Goal: Task Accomplishment & Management: Manage account settings

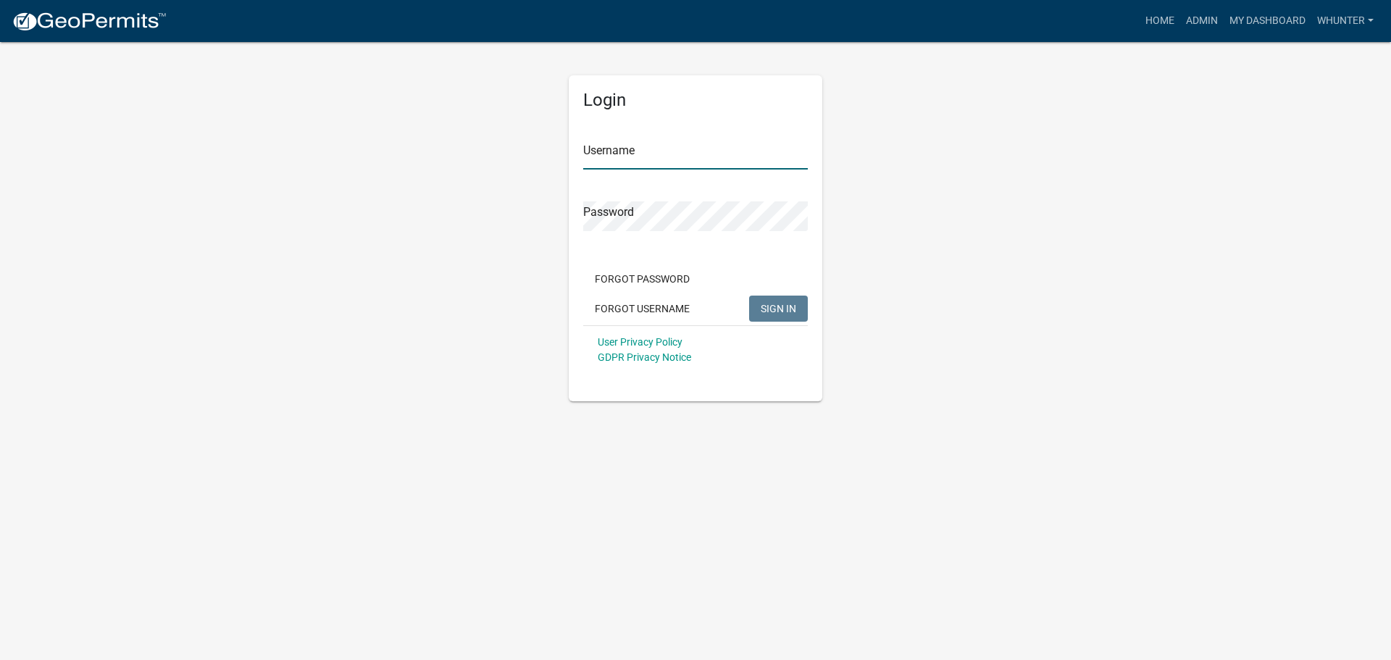
type input "whunter"
click at [805, 316] on button "SIGN IN" at bounding box center [778, 309] width 59 height 26
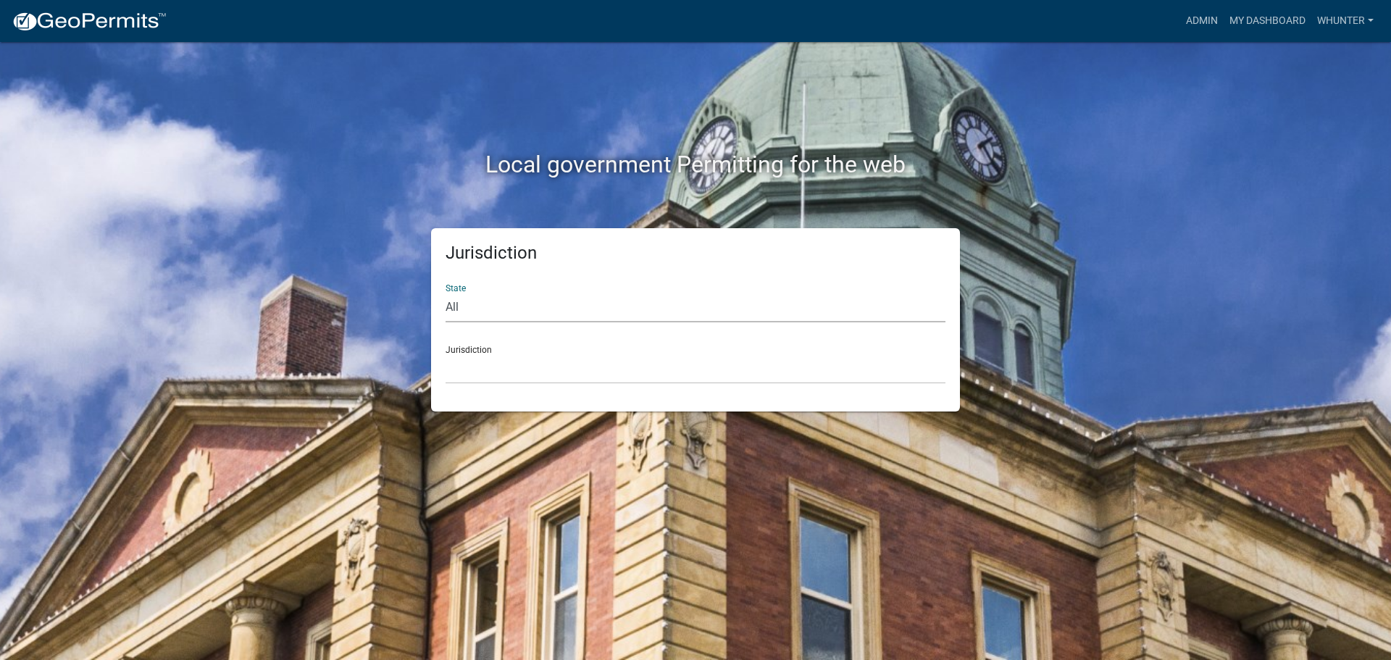
click at [622, 317] on select "All [US_STATE] [US_STATE] [US_STATE] [US_STATE] [US_STATE] [US_STATE] [US_STATE…" at bounding box center [696, 308] width 500 height 30
select select "[US_STATE]"
click at [446, 293] on select "All [US_STATE] [US_STATE] [US_STATE] [US_STATE] [US_STATE] [US_STATE] [US_STATE…" at bounding box center [696, 308] width 500 height 30
click at [604, 374] on select "[GEOGRAPHIC_DATA], [US_STATE][PERSON_NAME][GEOGRAPHIC_DATA], [US_STATE][PERSON_…" at bounding box center [696, 369] width 500 height 30
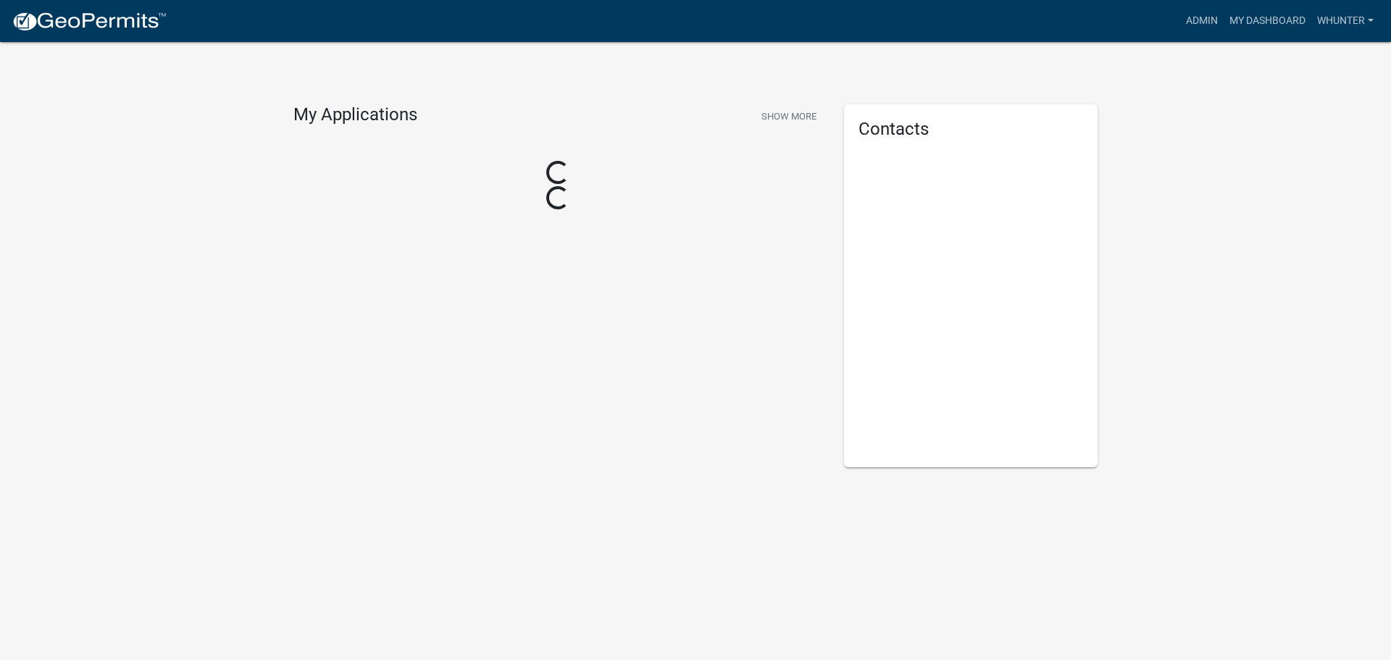
click at [595, 460] on div "My Applications Show More Loading... Loading..." at bounding box center [558, 285] width 551 height 363
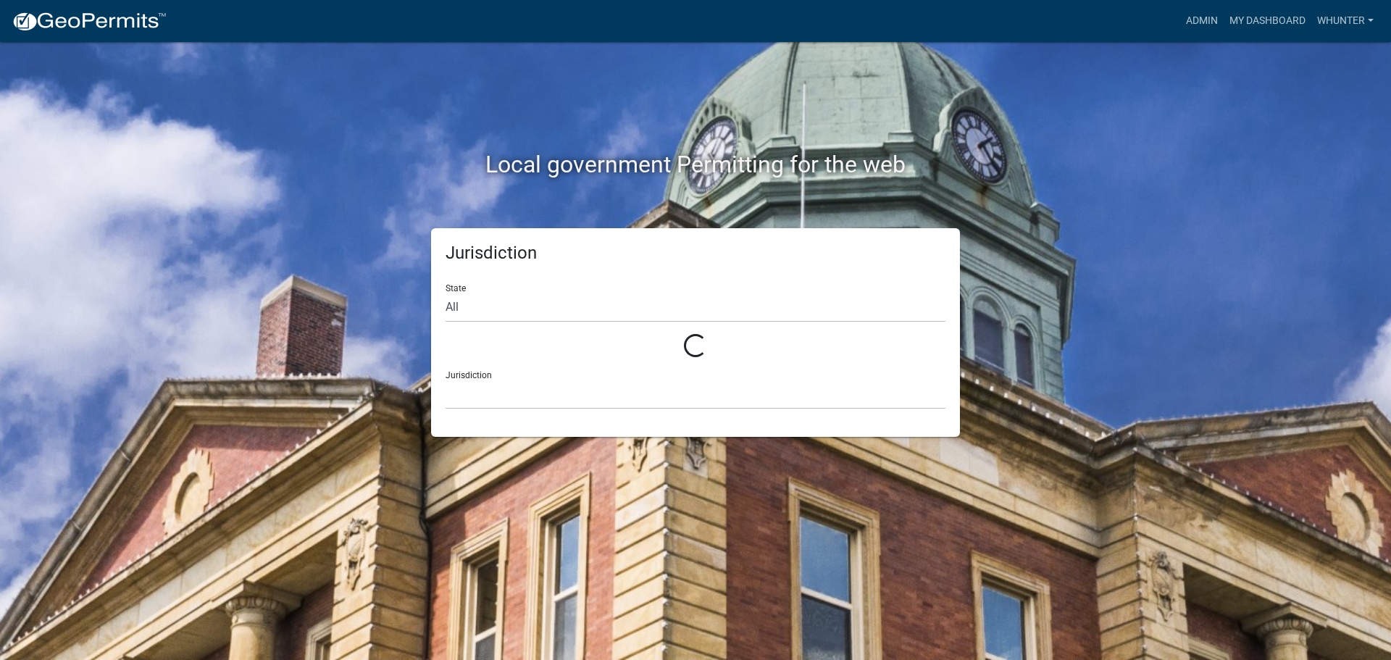
click at [512, 325] on form "State All Loading... Jurisdiction" at bounding box center [696, 340] width 500 height 137
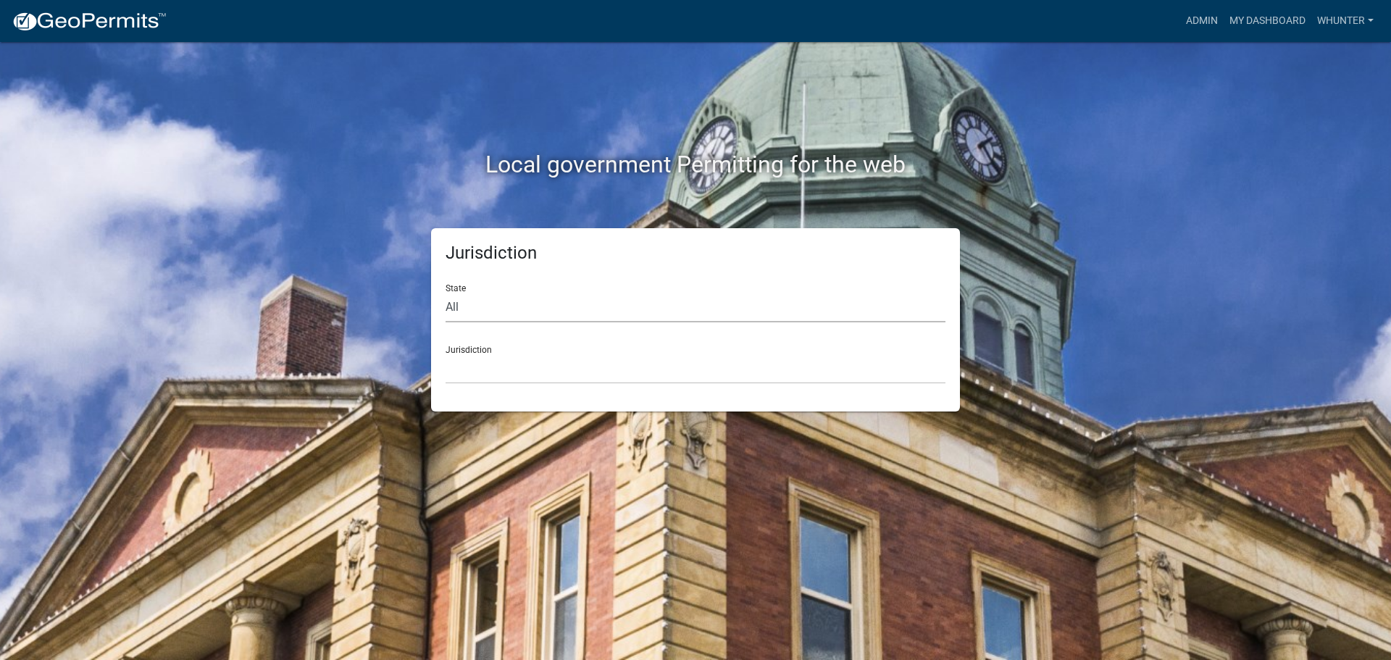
click at [501, 298] on select "All [US_STATE] [US_STATE] [US_STATE] [US_STATE] [US_STATE] [US_STATE] [US_STATE…" at bounding box center [696, 308] width 500 height 30
select select "[US_STATE]"
click at [446, 293] on select "All [US_STATE] [US_STATE] [US_STATE] [US_STATE] [US_STATE] [US_STATE] [US_STATE…" at bounding box center [696, 308] width 500 height 30
drag, startPoint x: 497, startPoint y: 321, endPoint x: 503, endPoint y: 372, distance: 51.8
click at [496, 372] on select "[GEOGRAPHIC_DATA], [US_STATE][PERSON_NAME][GEOGRAPHIC_DATA], [US_STATE][PERSON_…" at bounding box center [696, 369] width 500 height 30
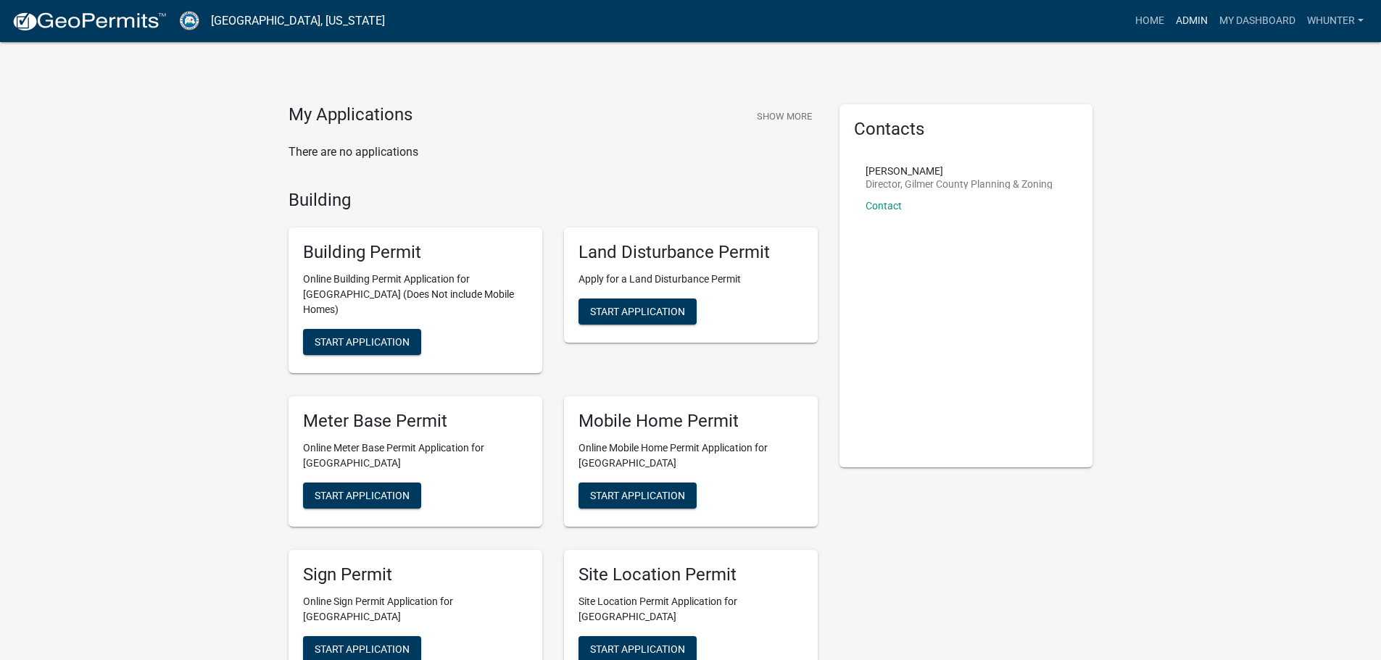
click at [1185, 25] on link "Admin" at bounding box center [1191, 21] width 43 height 28
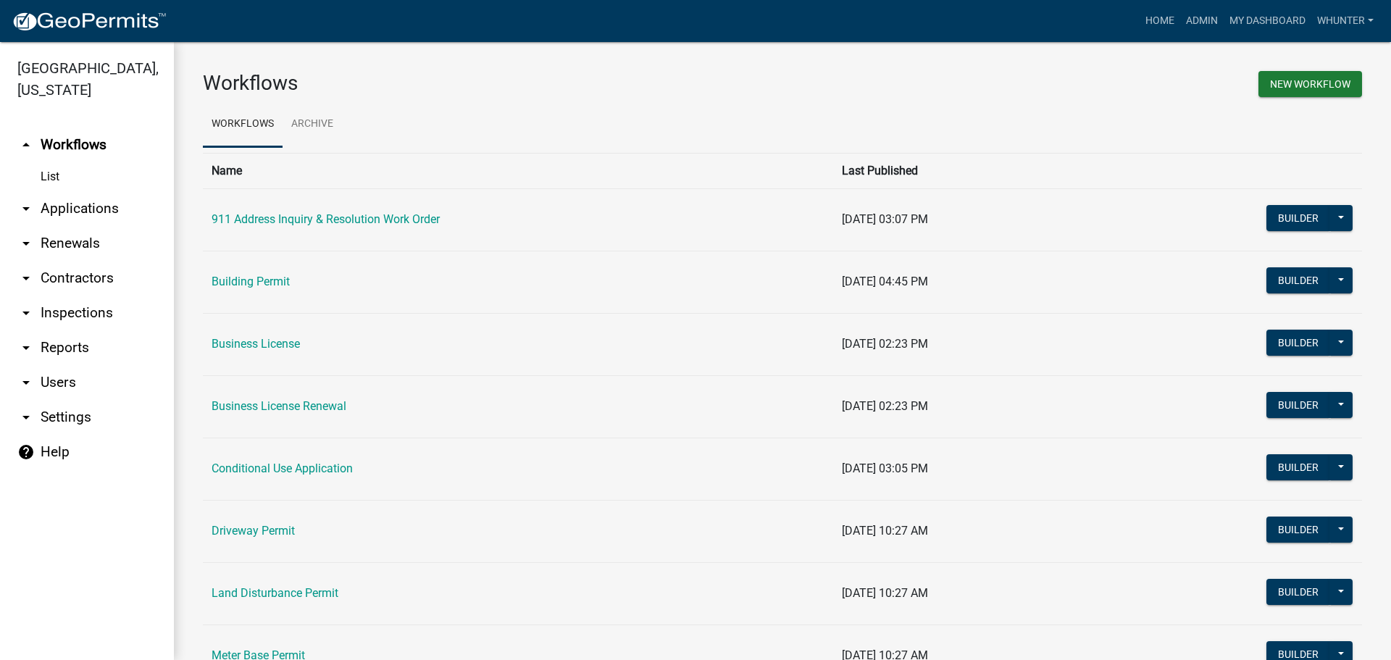
click at [102, 223] on link "arrow_drop_down Applications" at bounding box center [87, 208] width 174 height 35
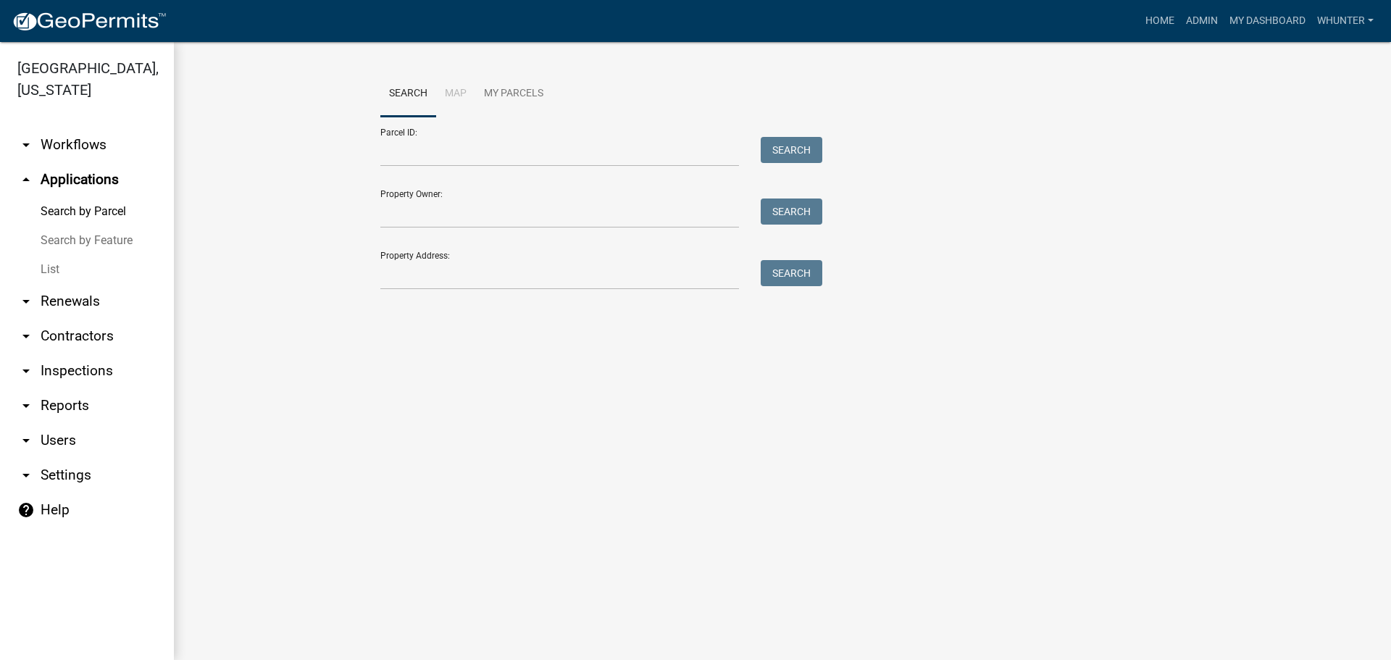
click at [96, 268] on link "List" at bounding box center [87, 269] width 174 height 29
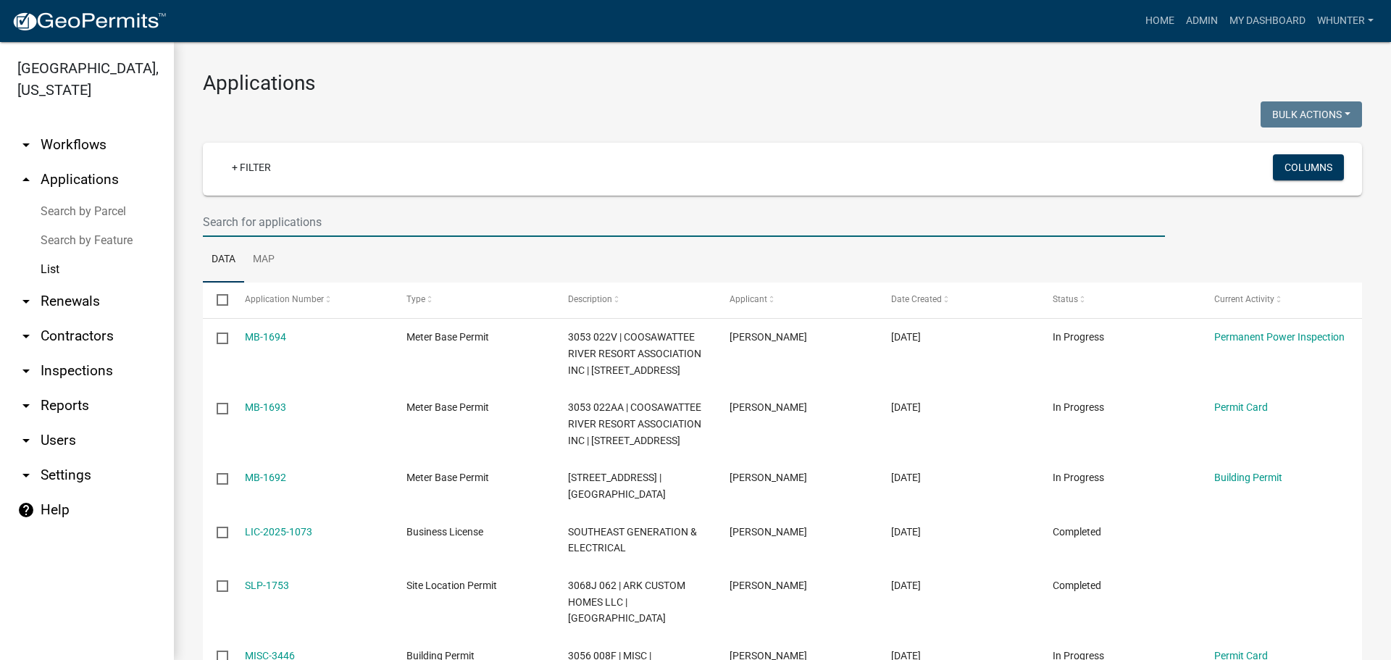
click at [295, 224] on input "text" at bounding box center [684, 222] width 962 height 30
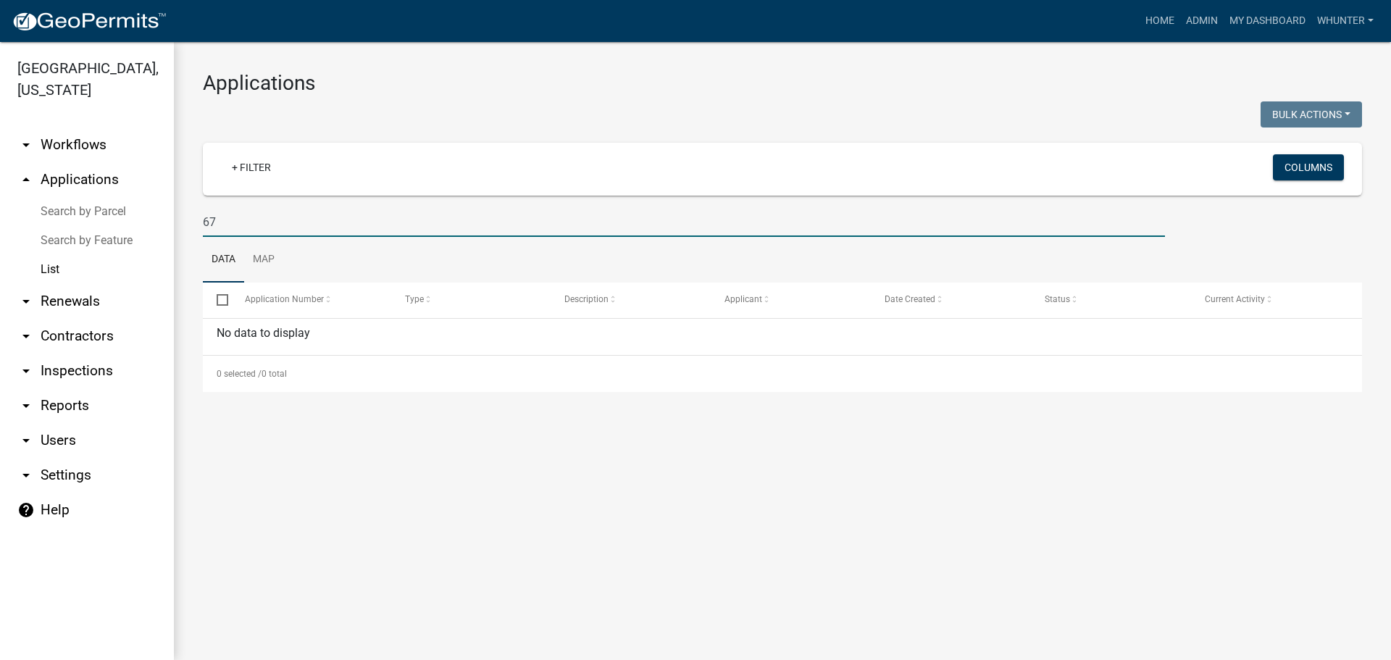
type input "6"
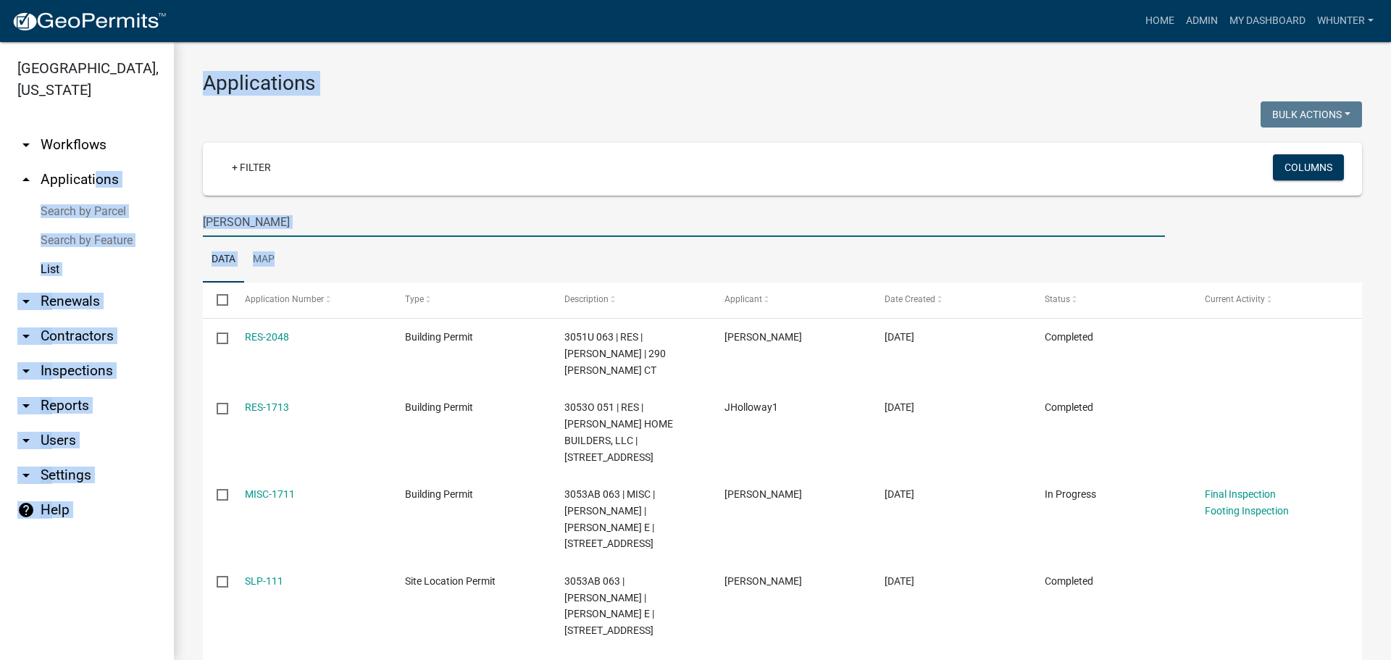
drag, startPoint x: 297, startPoint y: 237, endPoint x: 64, endPoint y: 183, distance: 238.7
click at [64, 183] on div "[GEOGRAPHIC_DATA], [US_STATE] arrow_drop_down Workflows List arrow_drop_up Appl…" at bounding box center [695, 351] width 1391 height 618
click at [382, 212] on input "[PERSON_NAME]" at bounding box center [684, 222] width 962 height 30
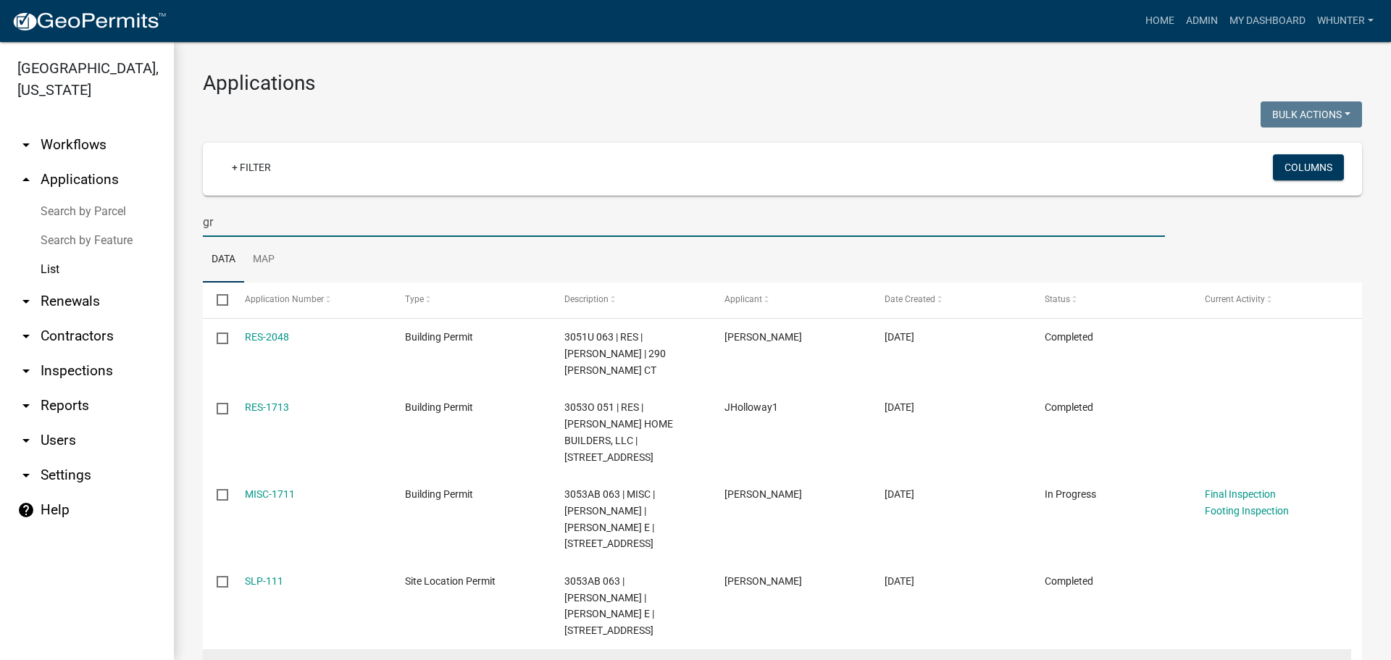
type input "g"
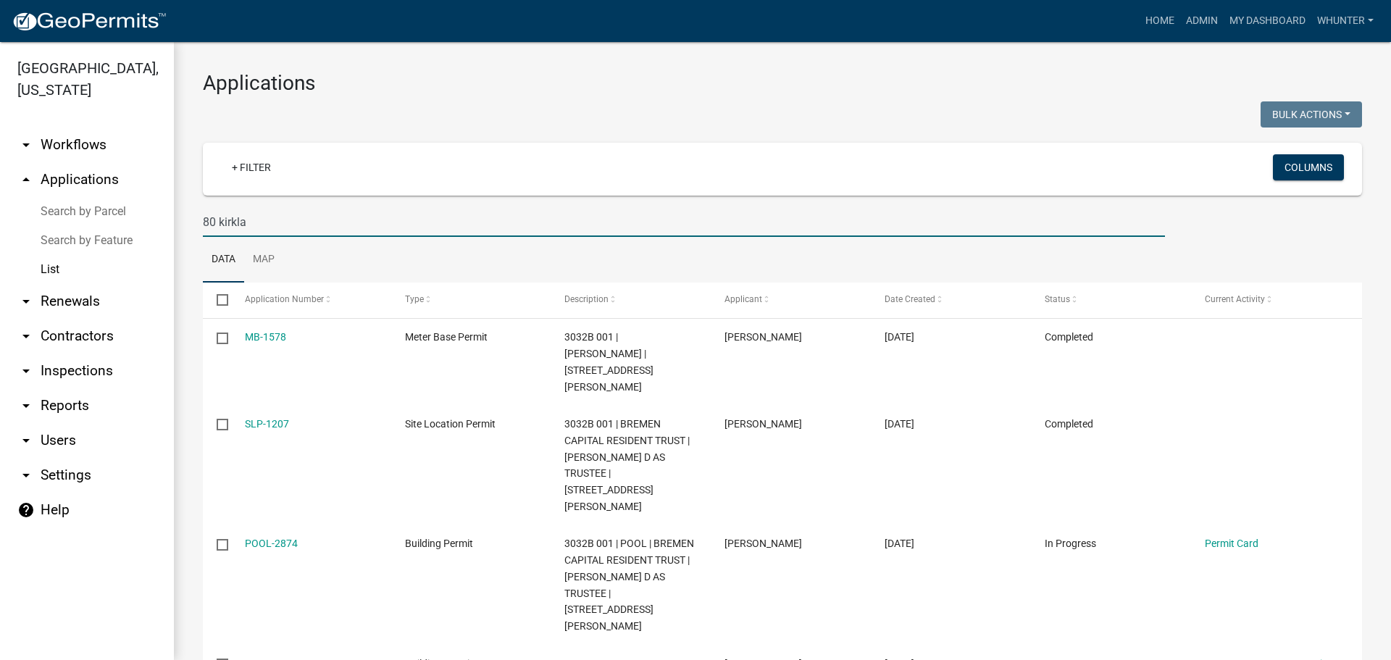
type input "80 kirkla"
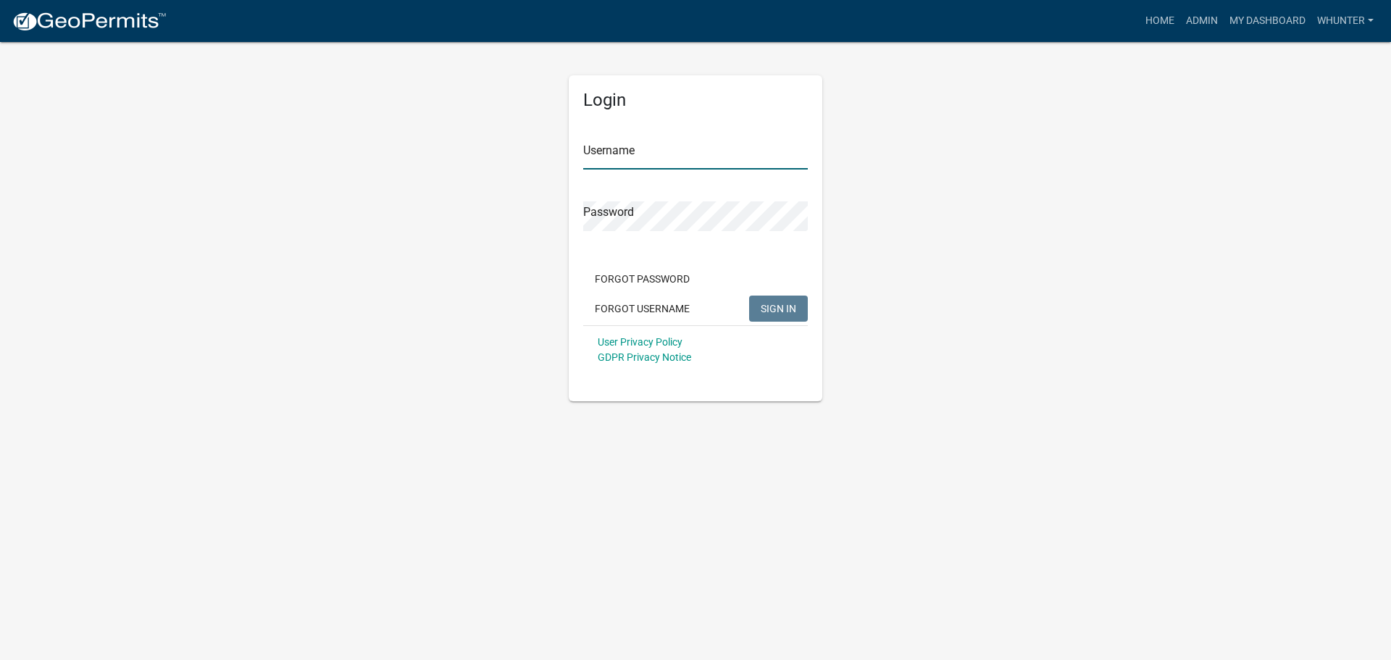
type input "whunter"
click at [783, 322] on div "Forgot Password Forgot Username SIGN IN" at bounding box center [695, 295] width 225 height 59
click at [770, 306] on span "SIGN IN" at bounding box center [779, 308] width 36 height 12
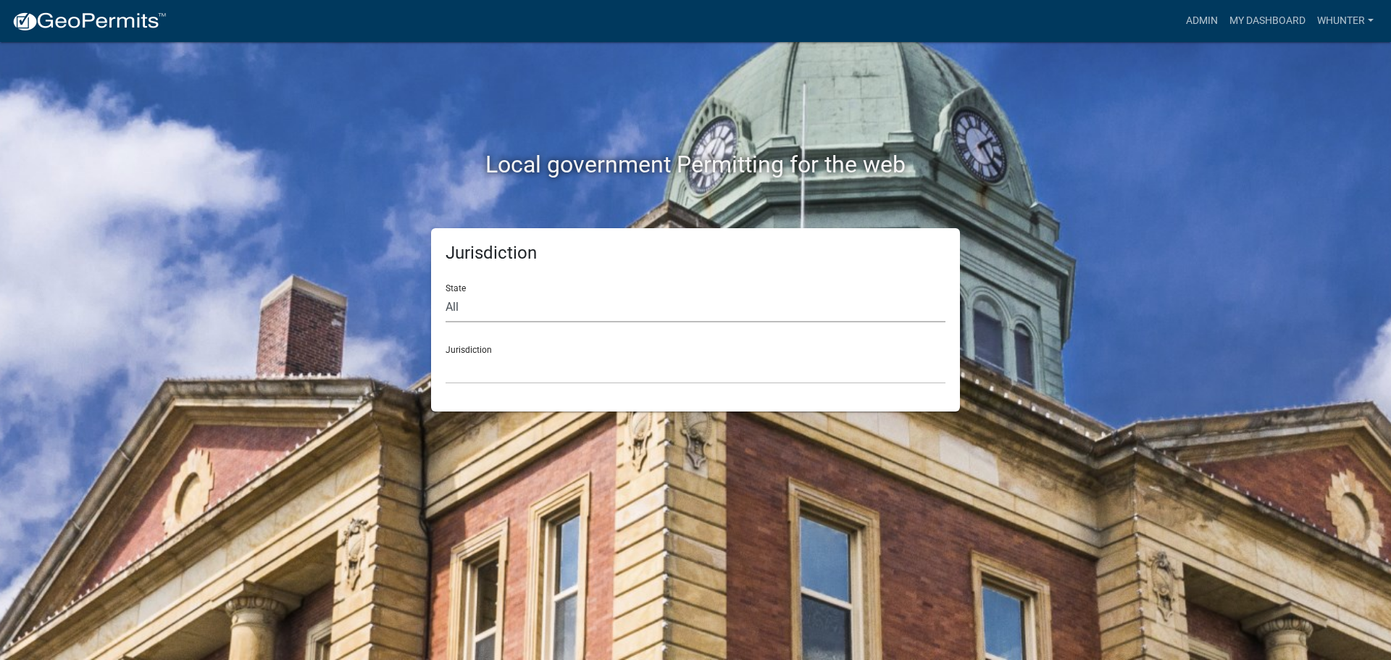
click at [522, 313] on select "All [US_STATE] [US_STATE] [US_STATE] [US_STATE] [US_STATE] [US_STATE] [US_STATE…" at bounding box center [696, 308] width 500 height 30
click at [446, 293] on select "All [US_STATE] [US_STATE] [US_STATE] [US_STATE] [US_STATE] [US_STATE] [US_STATE…" at bounding box center [696, 308] width 500 height 30
drag, startPoint x: 365, startPoint y: 396, endPoint x: 374, endPoint y: 390, distance: 10.9
click at [365, 396] on div "Jurisdiction State All Colorado Georgia Indiana Iowa Kansas Minnesota Ohio Sout…" at bounding box center [696, 319] width 826 height 183
click at [486, 312] on select "All [US_STATE] [US_STATE] [US_STATE] [US_STATE] [US_STATE] [US_STATE] [US_STATE…" at bounding box center [696, 308] width 500 height 30
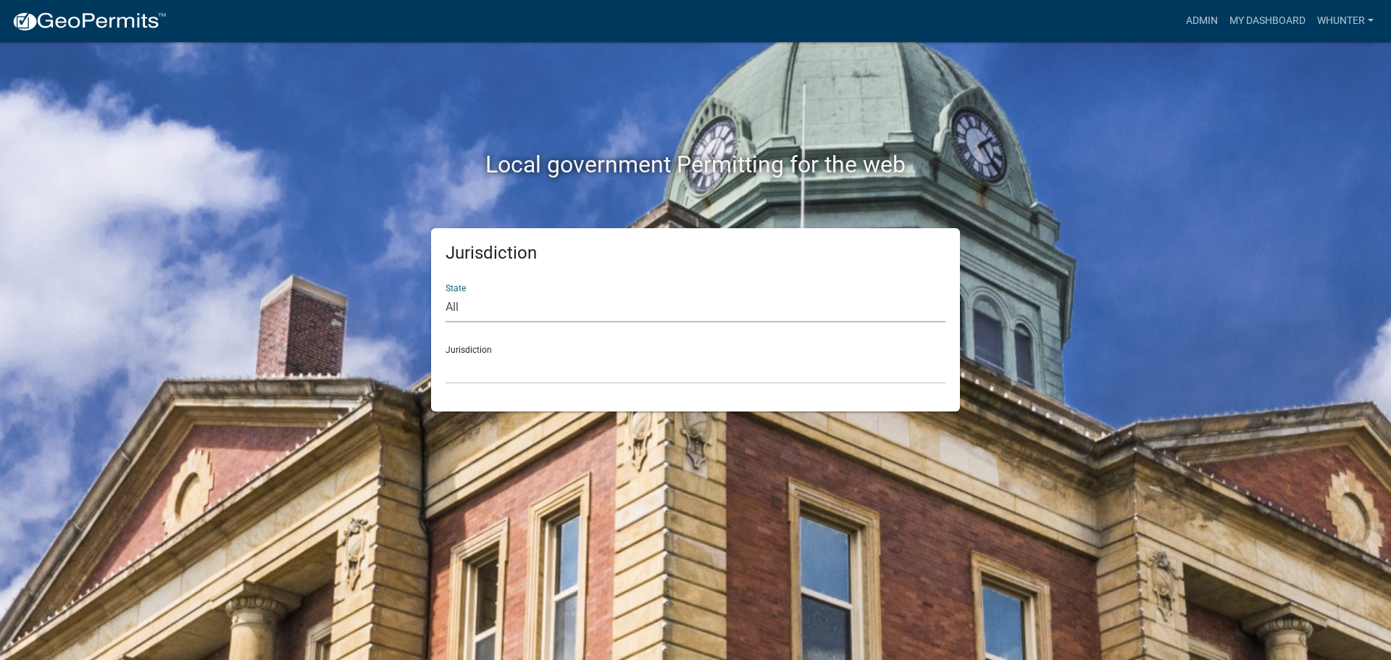
select select "[US_STATE]"
click at [446, 293] on select "All [US_STATE] [US_STATE] [US_STATE] [US_STATE] [US_STATE] [US_STATE] [US_STATE…" at bounding box center [696, 308] width 500 height 30
click at [475, 367] on select "[GEOGRAPHIC_DATA], [US_STATE][PERSON_NAME][GEOGRAPHIC_DATA], [US_STATE][PERSON_…" at bounding box center [696, 369] width 500 height 30
